Goal: Task Accomplishment & Management: Complete application form

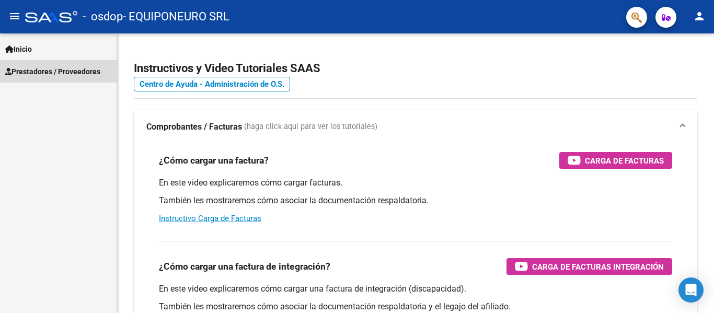
click at [36, 72] on span "Prestadores / Proveedores" at bounding box center [52, 71] width 95 height 11
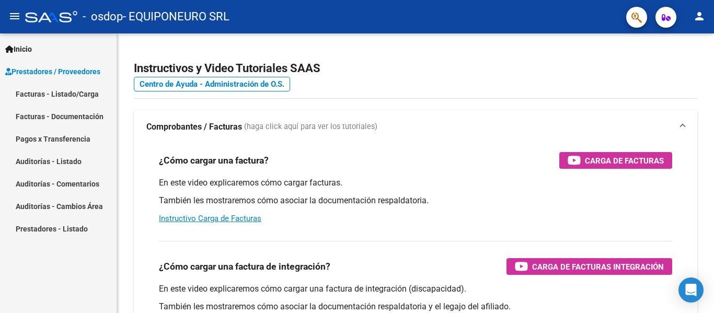
click at [32, 92] on link "Facturas - Listado/Carga" at bounding box center [58, 94] width 117 height 22
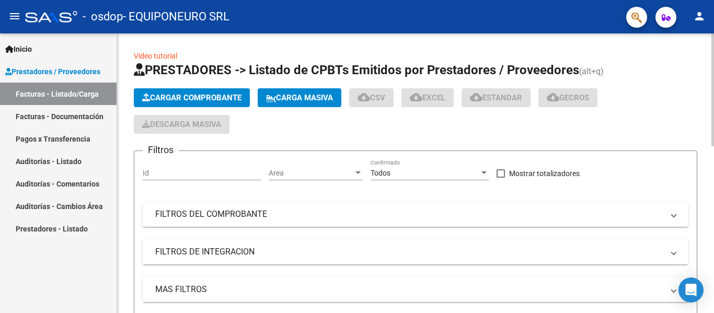
click at [199, 97] on span "Cargar Comprobante" at bounding box center [191, 97] width 99 height 9
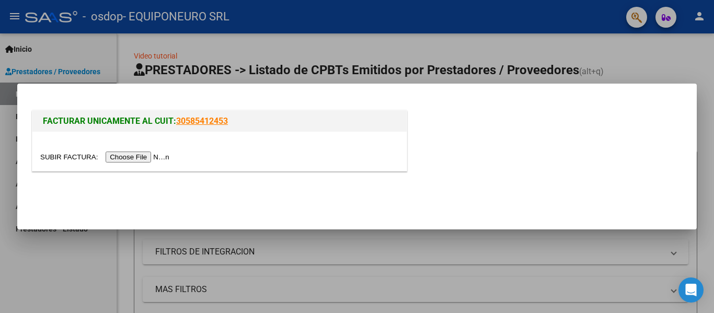
click at [136, 156] on input "file" at bounding box center [106, 157] width 132 height 11
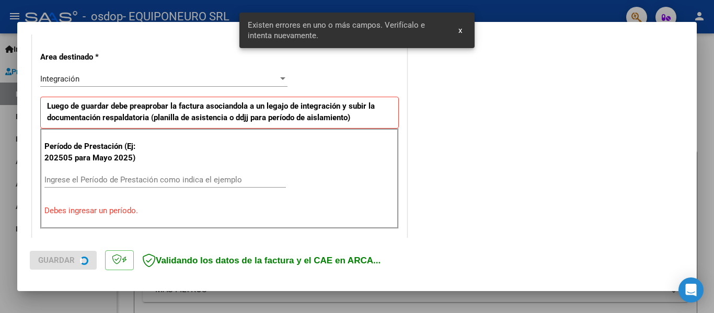
scroll to position [242, 0]
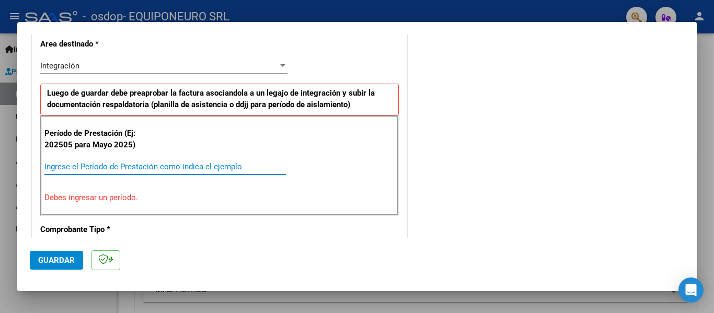
click at [59, 167] on input "Ingrese el Período de Prestación como indica el ejemplo" at bounding box center [164, 166] width 241 height 9
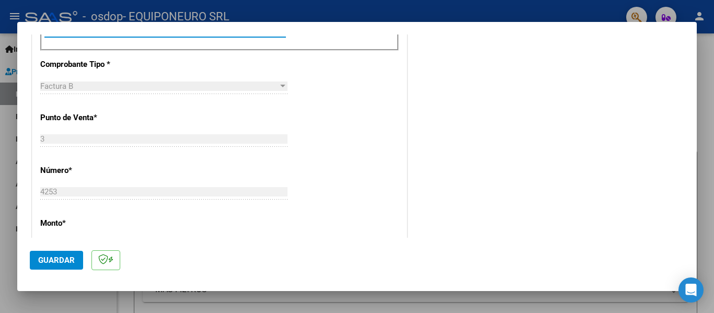
scroll to position [298, 0]
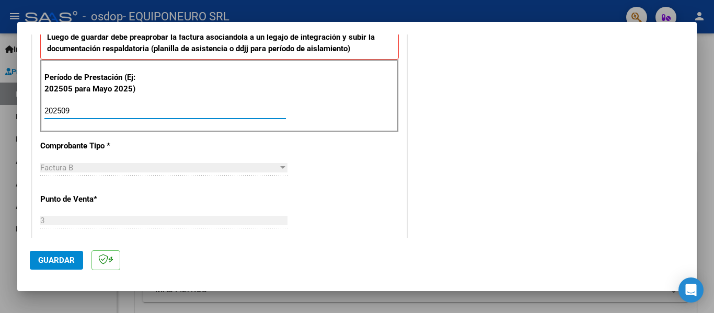
type input "202509"
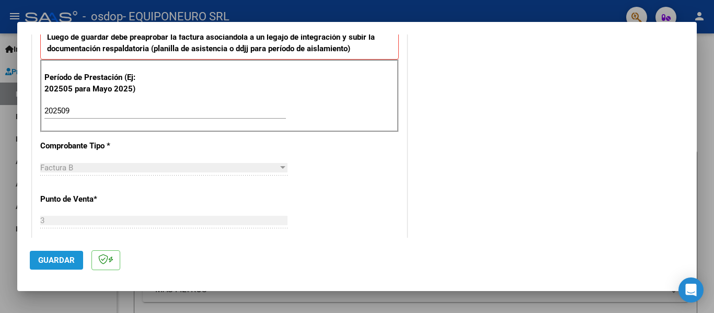
click at [60, 262] on span "Guardar" at bounding box center [56, 260] width 37 height 9
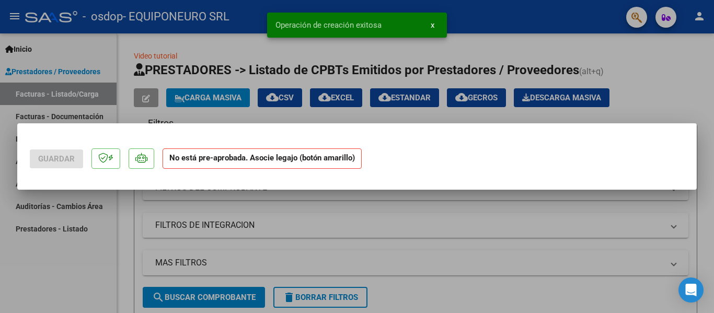
scroll to position [0, 0]
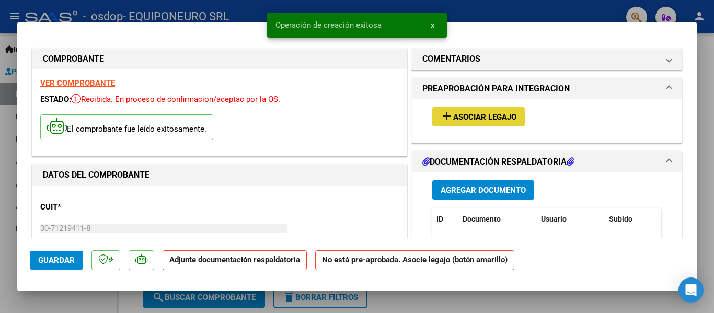
click at [453, 113] on span "Asociar Legajo" at bounding box center [484, 116] width 63 height 9
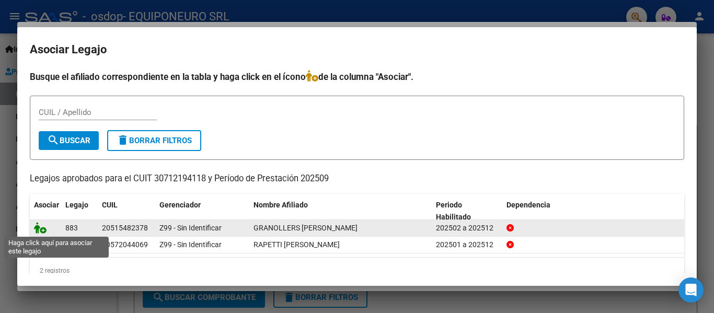
click at [42, 230] on icon at bounding box center [40, 227] width 13 height 11
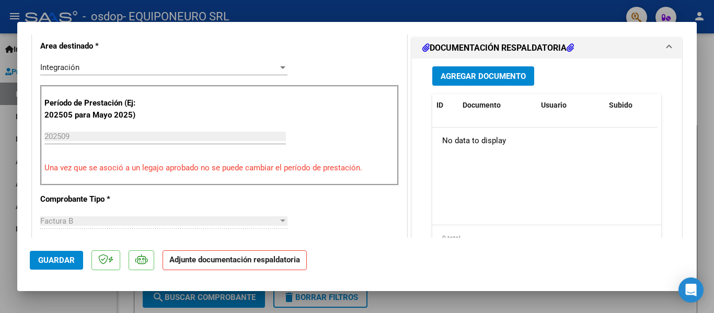
scroll to position [261, 0]
click at [498, 78] on span "Agregar Documento" at bounding box center [483, 75] width 85 height 9
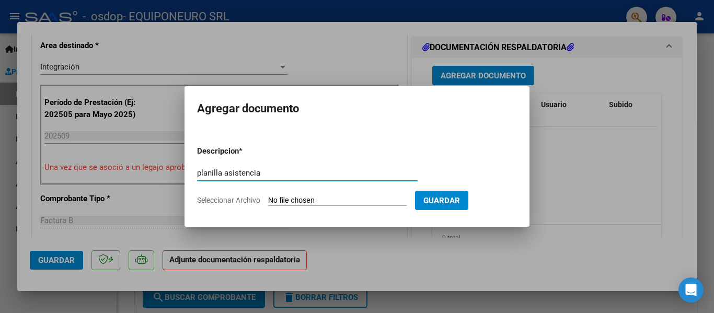
type input "planilla asistencia"
click at [229, 202] on span "Seleccionar Archivo" at bounding box center [228, 200] width 63 height 8
click at [268, 202] on input "Seleccionar Archivo" at bounding box center [337, 201] width 138 height 10
type input "C:\fakepath\GRANOLLERS ASIST.pdf"
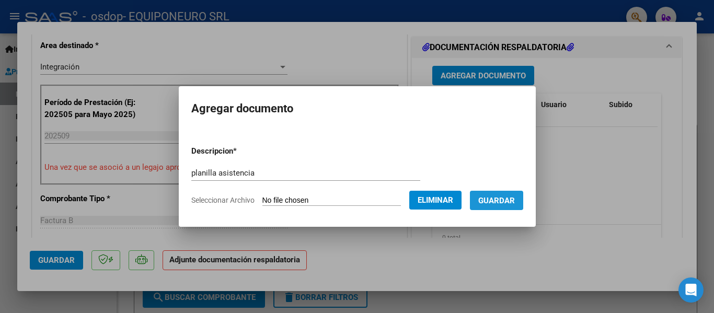
click at [493, 199] on span "Guardar" at bounding box center [496, 200] width 37 height 9
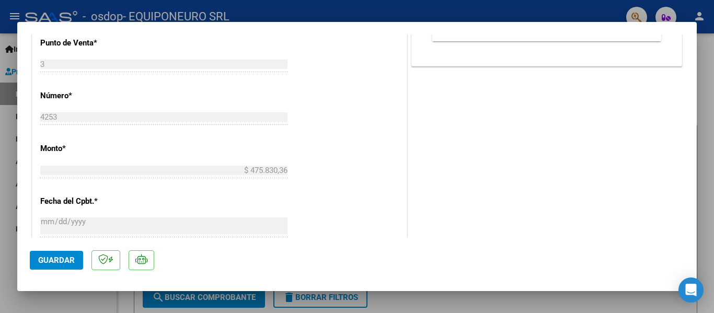
scroll to position [679, 0]
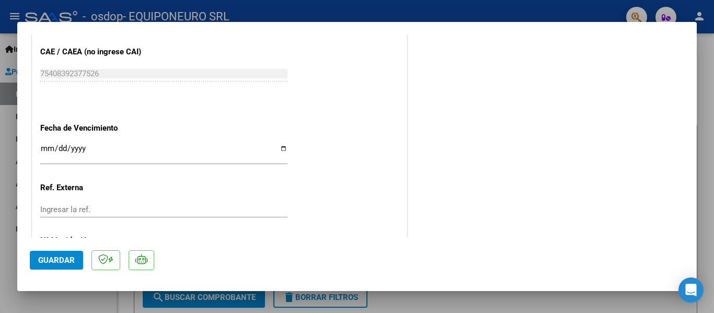
click at [67, 264] on span "Guardar" at bounding box center [56, 260] width 37 height 9
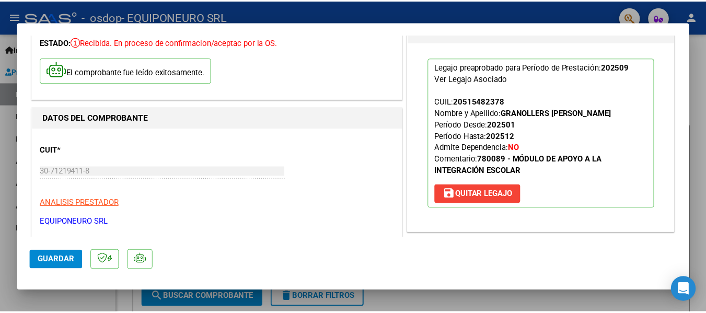
scroll to position [0, 0]
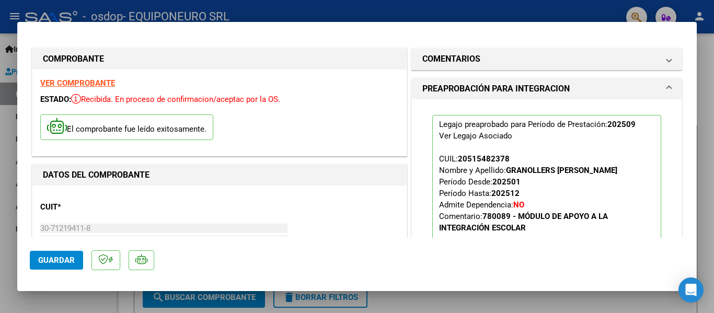
click at [708, 23] on div at bounding box center [357, 156] width 714 height 313
type input "$ 0,00"
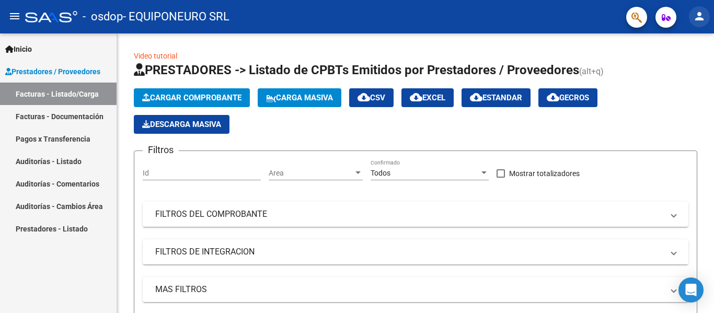
click at [699, 17] on mat-icon "person" at bounding box center [699, 16] width 13 height 13
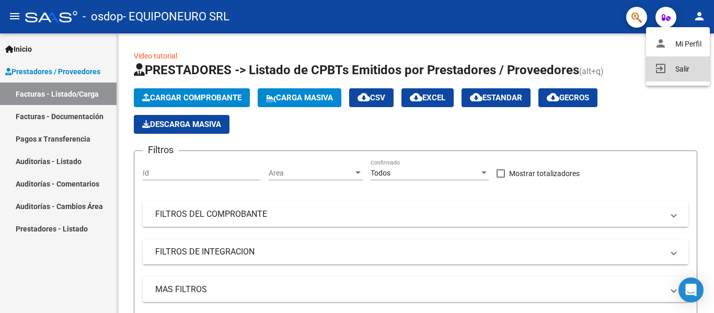
click at [686, 66] on button "exit_to_app Salir" at bounding box center [678, 68] width 64 height 25
